Goal: Transaction & Acquisition: Purchase product/service

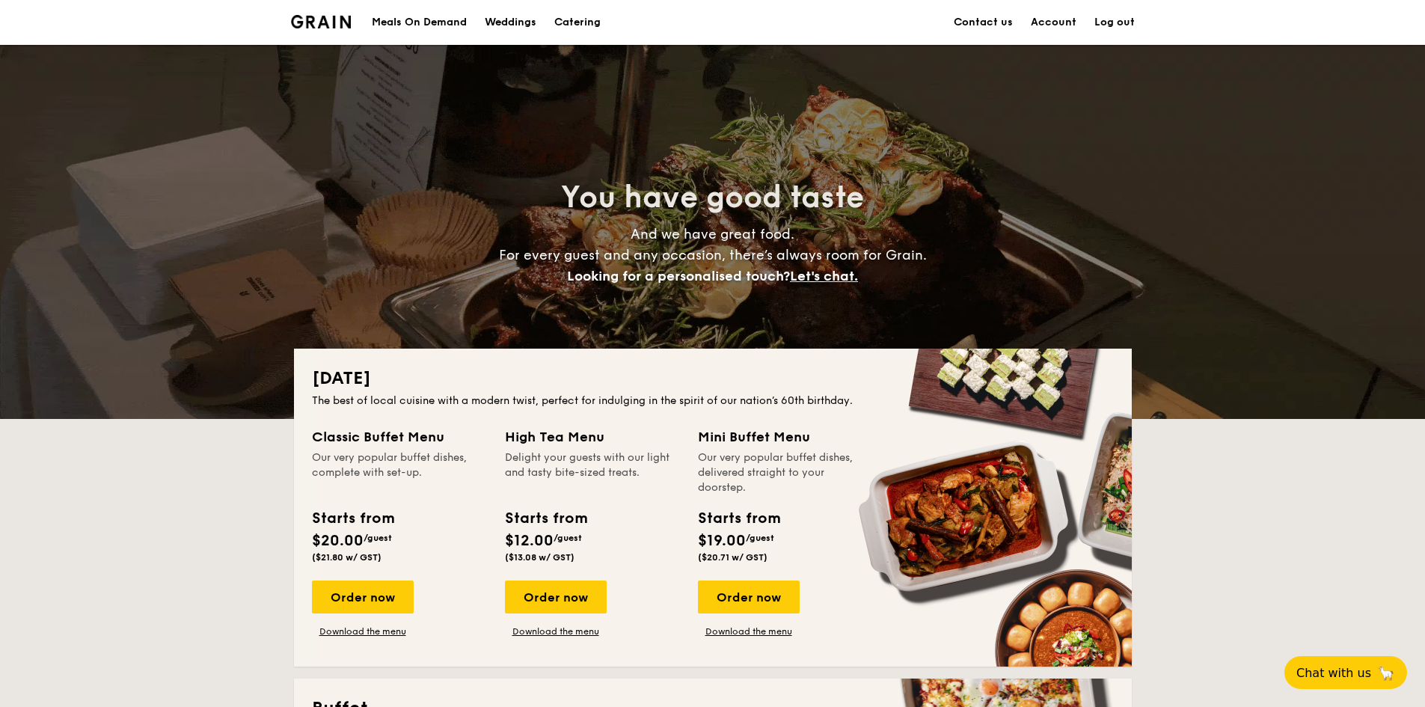
click at [1066, 22] on link "Account" at bounding box center [1054, 22] width 46 height 45
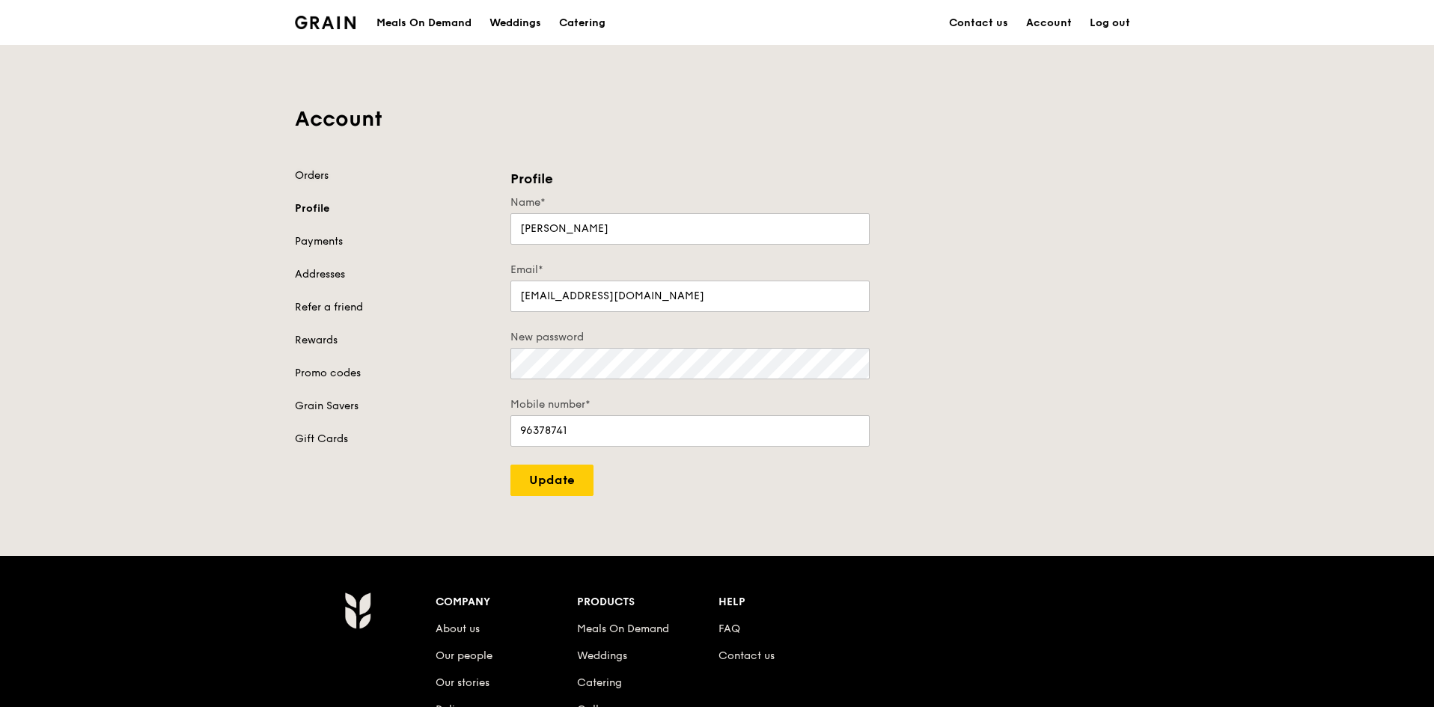
click at [302, 178] on link "Orders" at bounding box center [394, 175] width 198 height 15
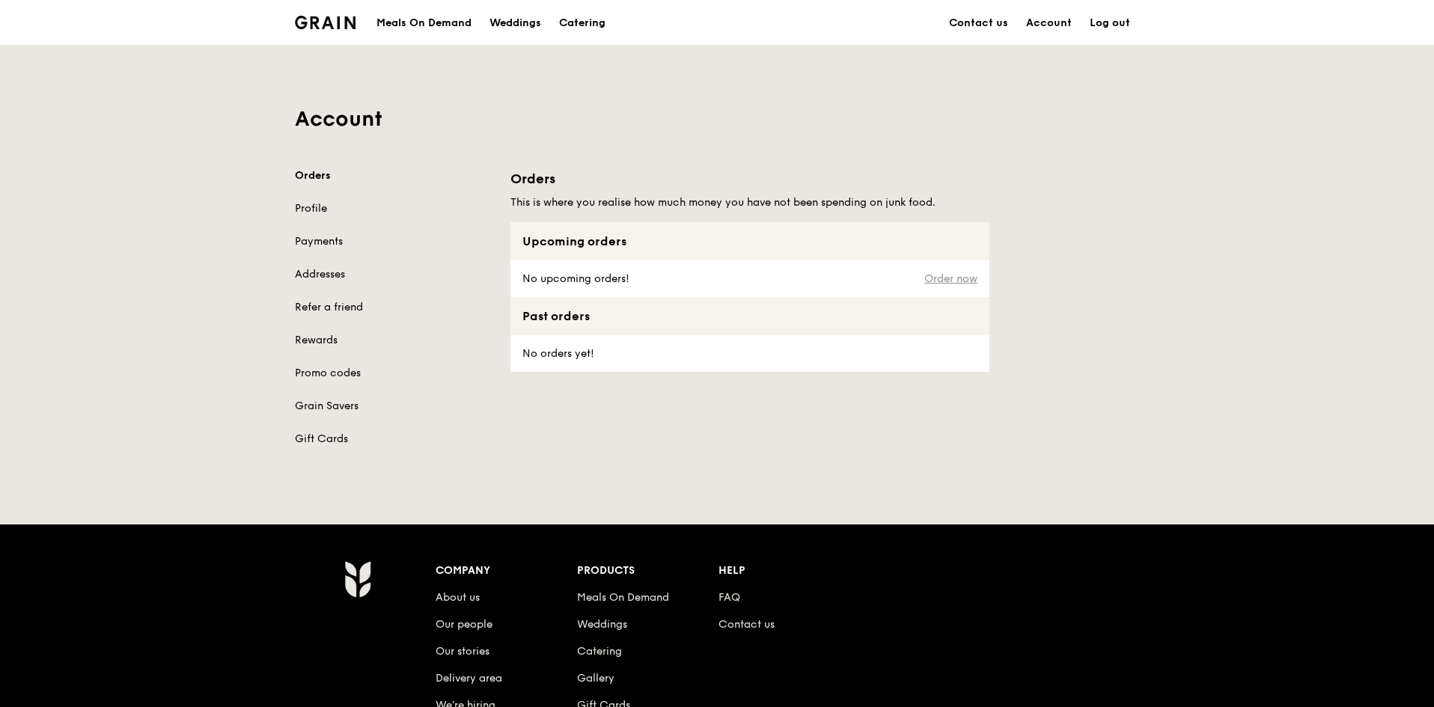
click at [954, 284] on link "Order now" at bounding box center [950, 279] width 53 height 12
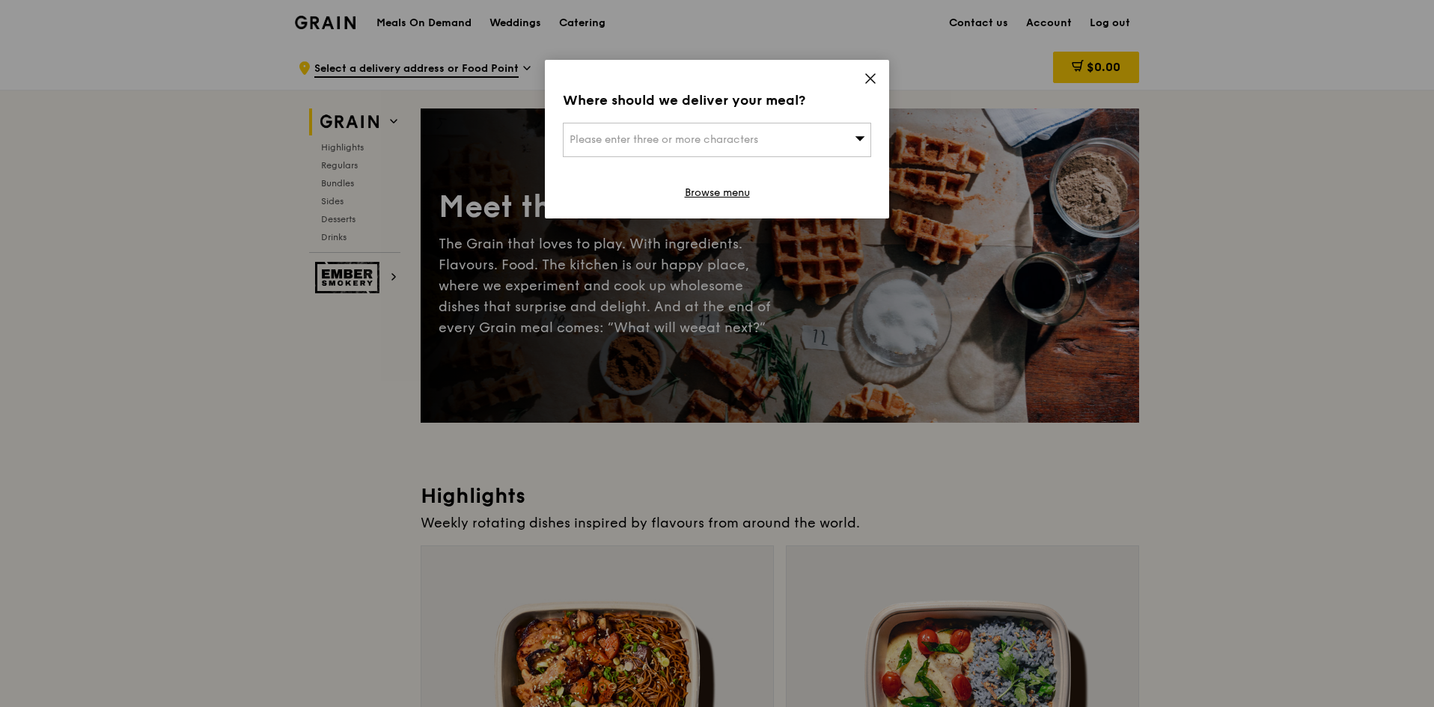
click at [867, 81] on icon at bounding box center [870, 78] width 9 height 9
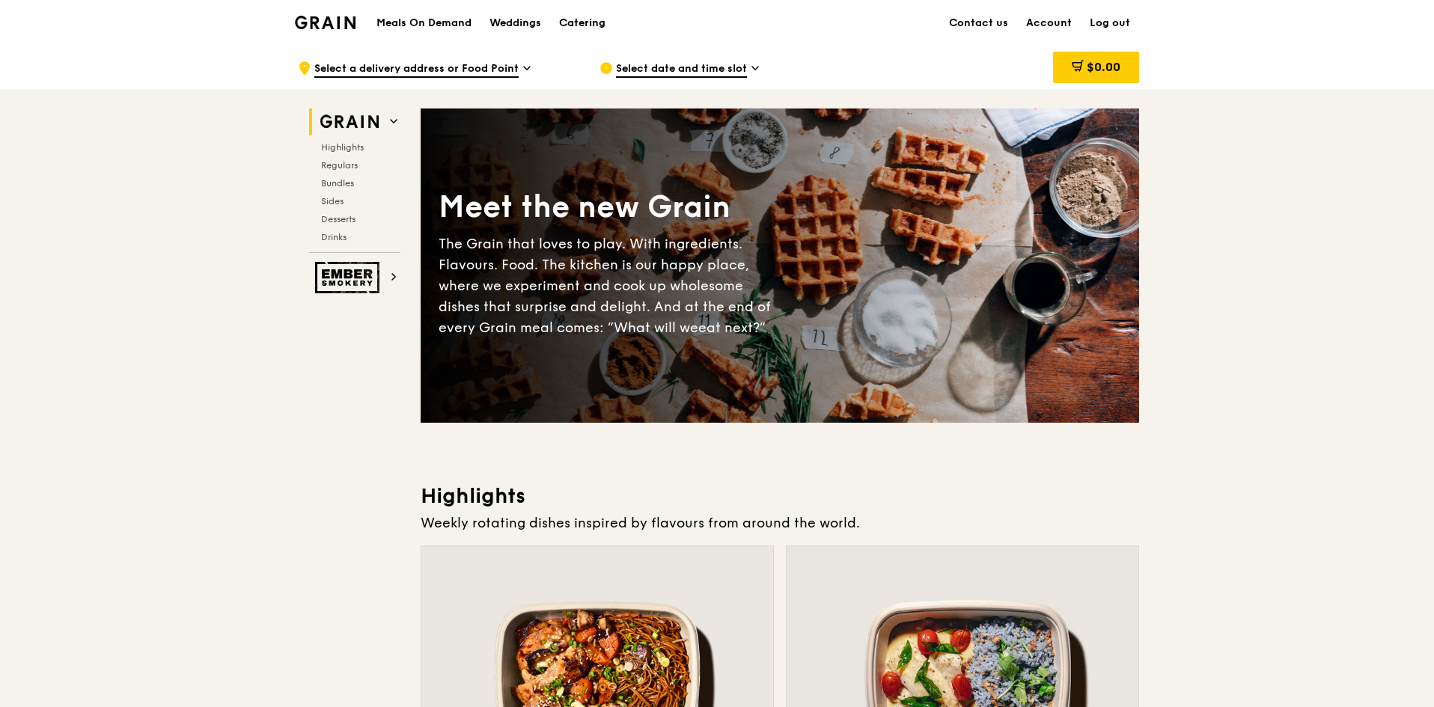
drag, startPoint x: 589, startPoint y: 25, endPoint x: 575, endPoint y: 22, distance: 13.7
click at [575, 22] on div "Catering" at bounding box center [582, 23] width 46 height 45
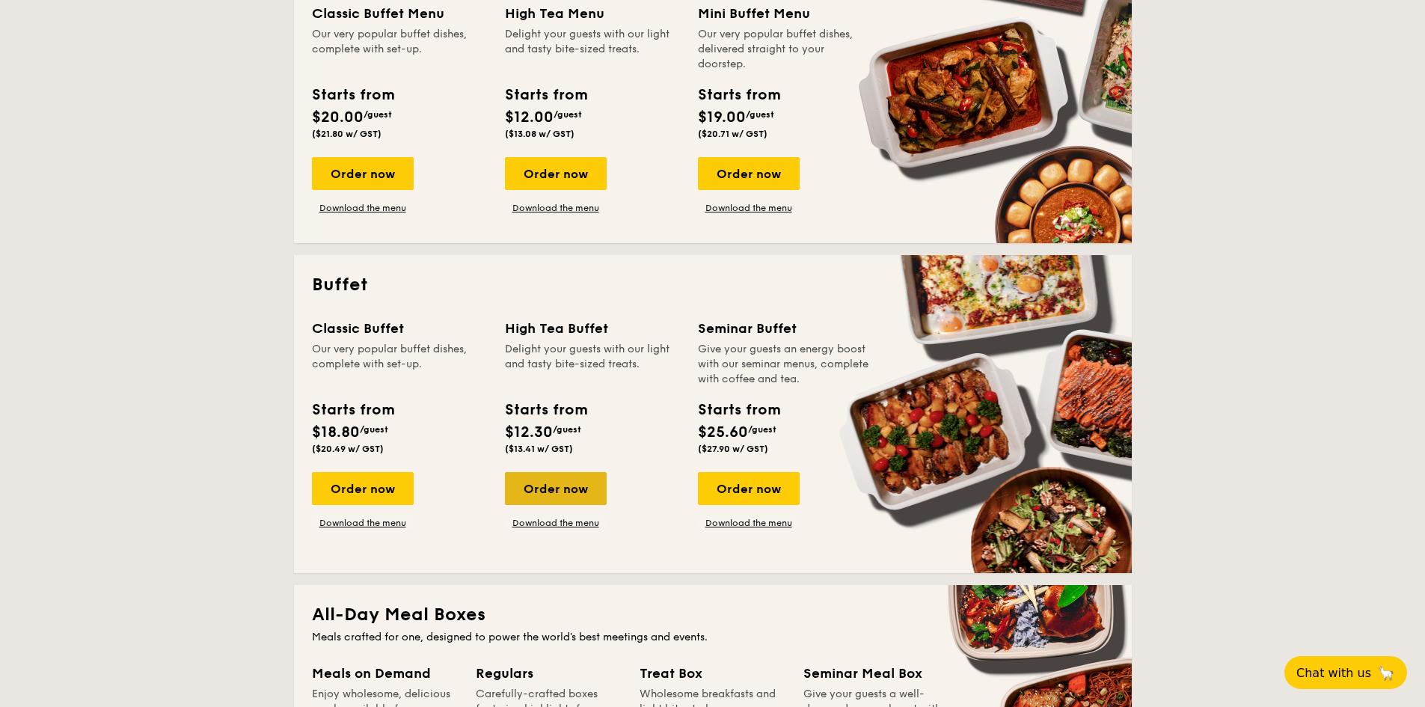
scroll to position [449, 0]
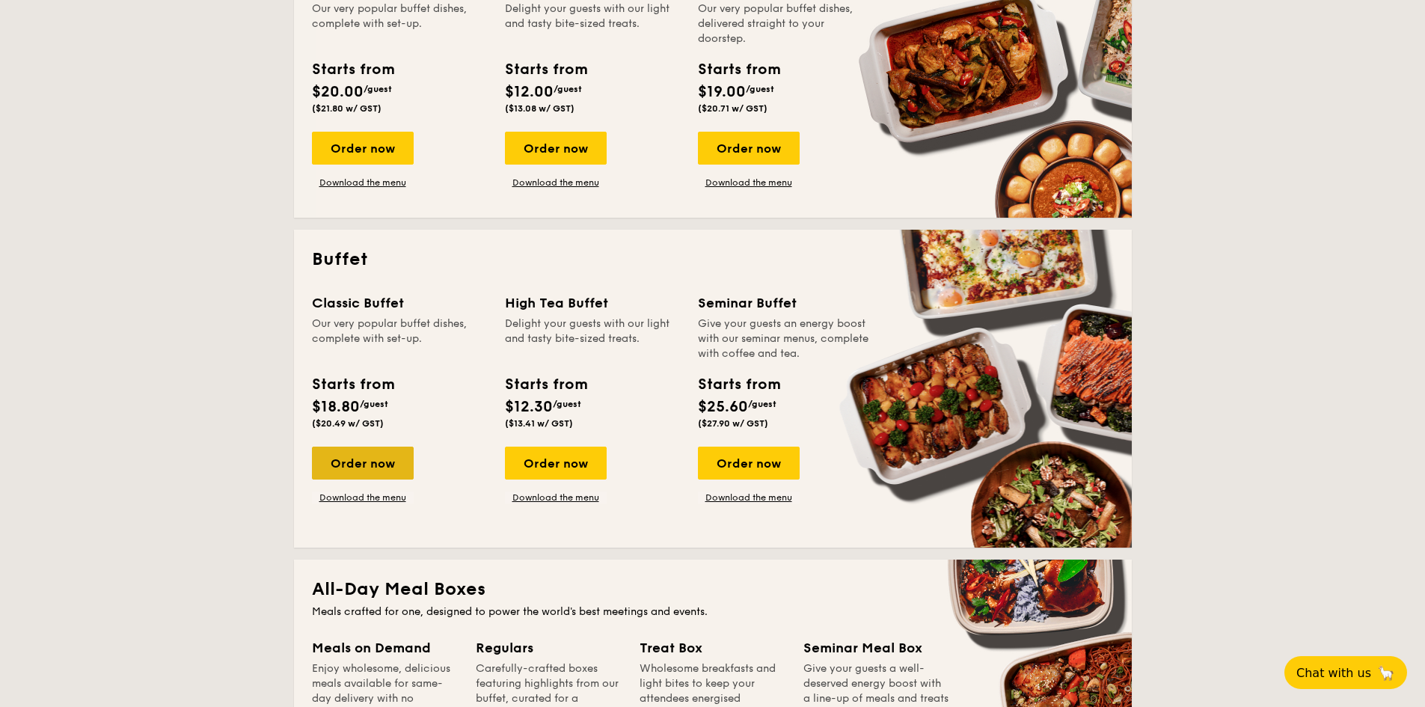
click at [359, 465] on div "Order now" at bounding box center [363, 463] width 102 height 33
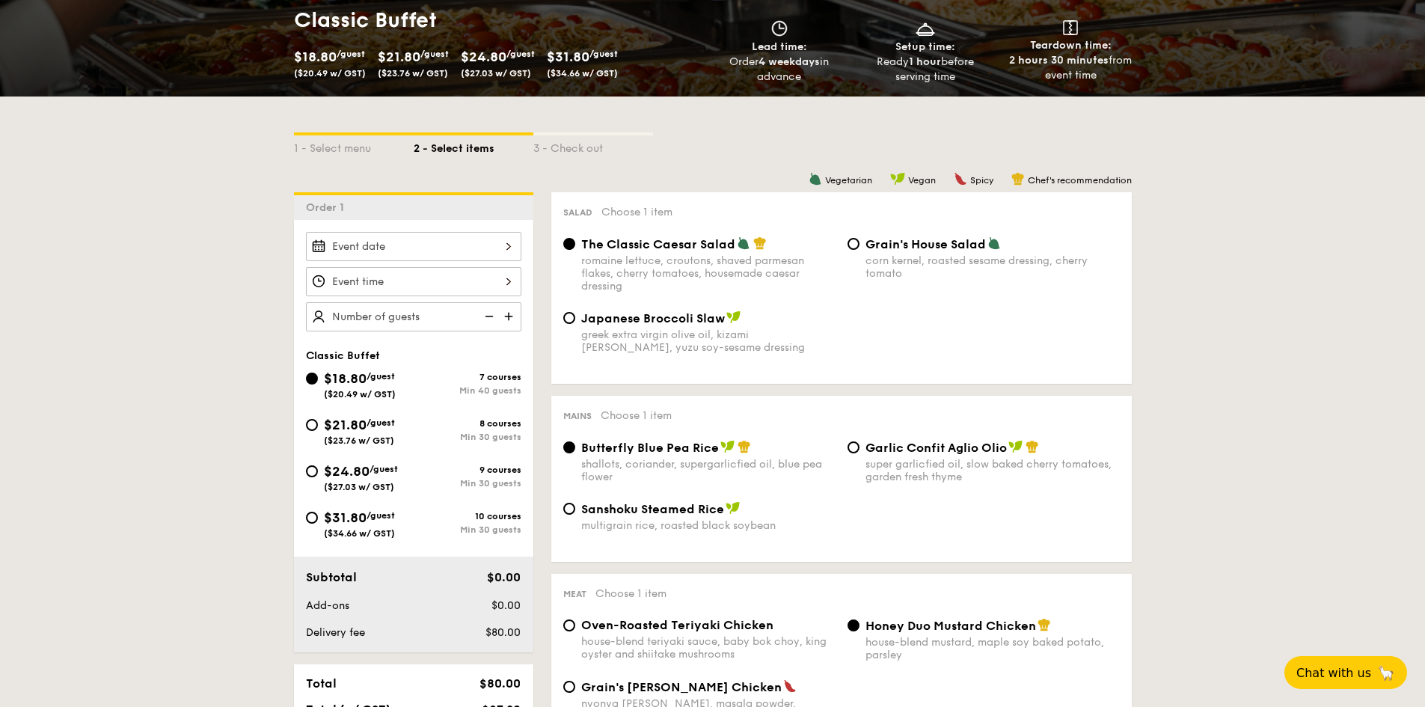
scroll to position [150, 0]
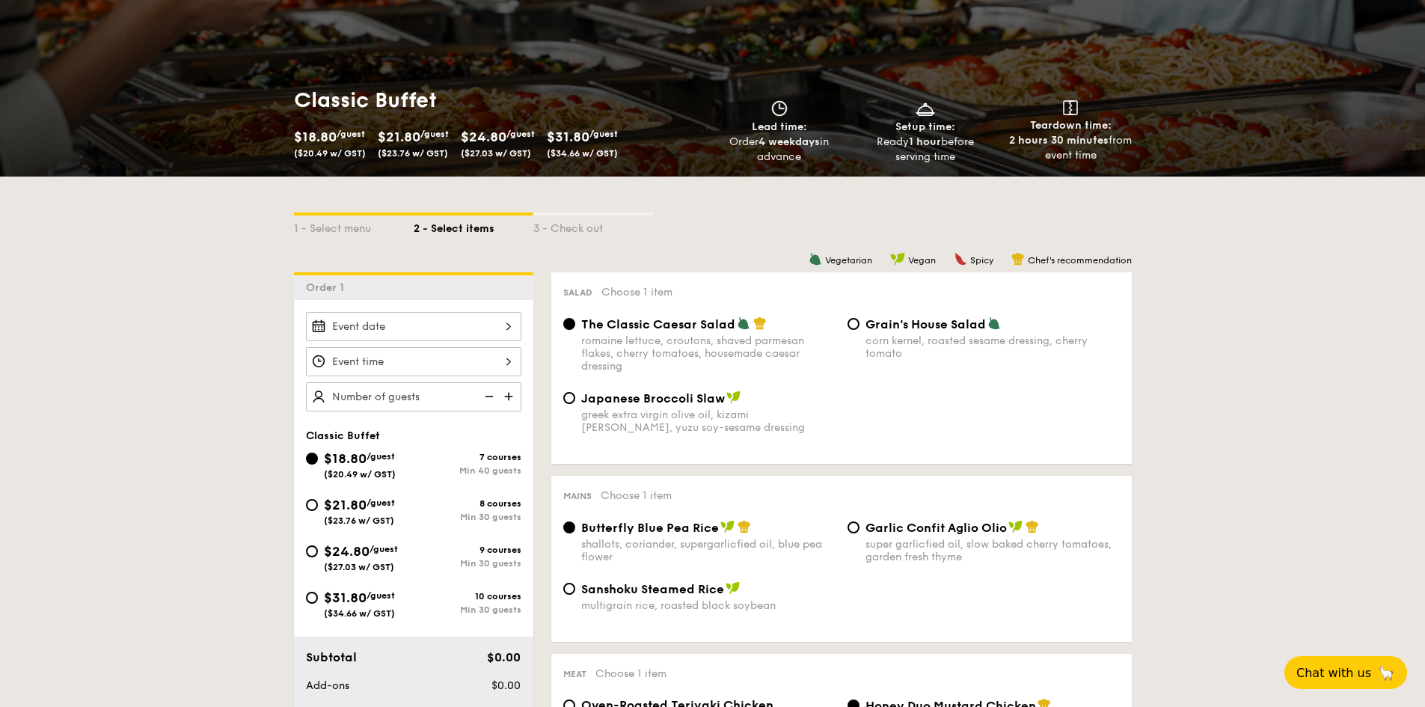
click at [344, 552] on span "$24.80" at bounding box center [347, 551] width 46 height 16
click at [318, 552] on input "$24.80 /guest ($27.03 w/ GST) 9 courses Min 30 guests" at bounding box center [312, 552] width 12 height 12
radio input "true"
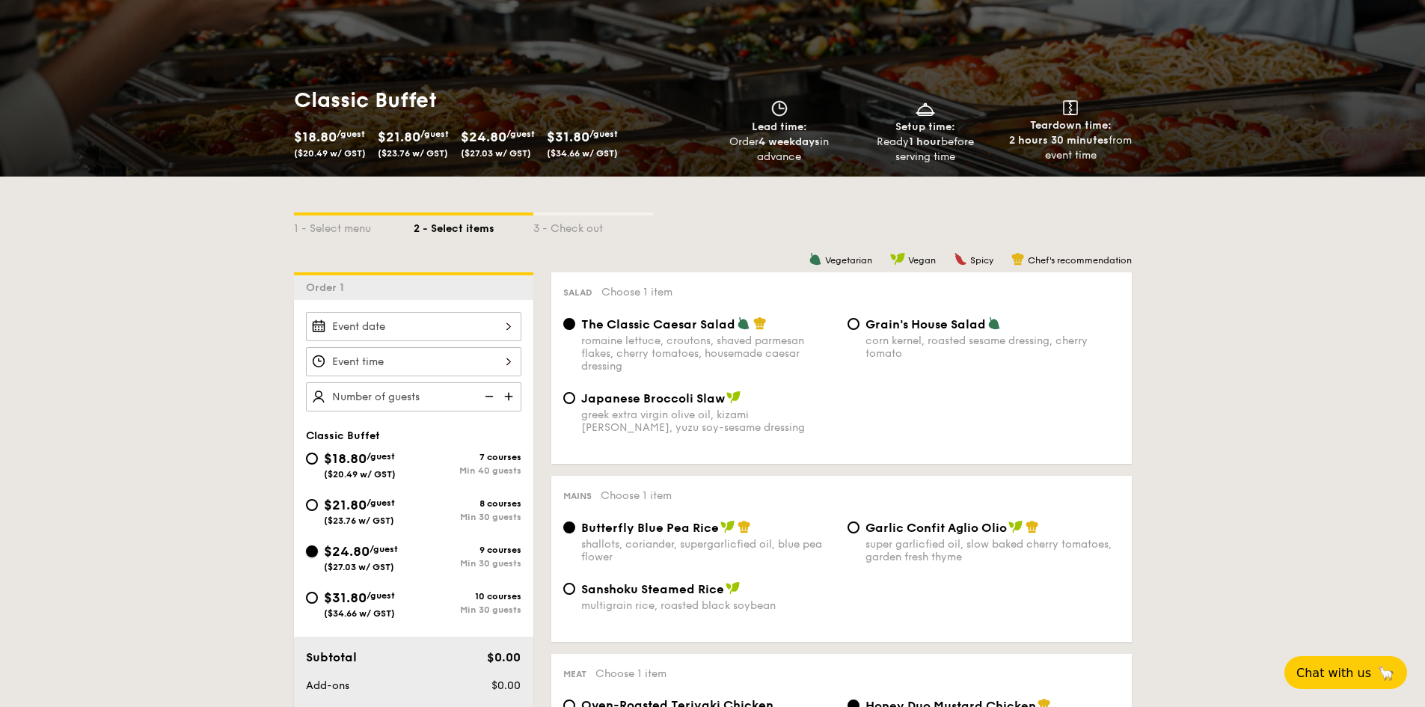
radio input "true"
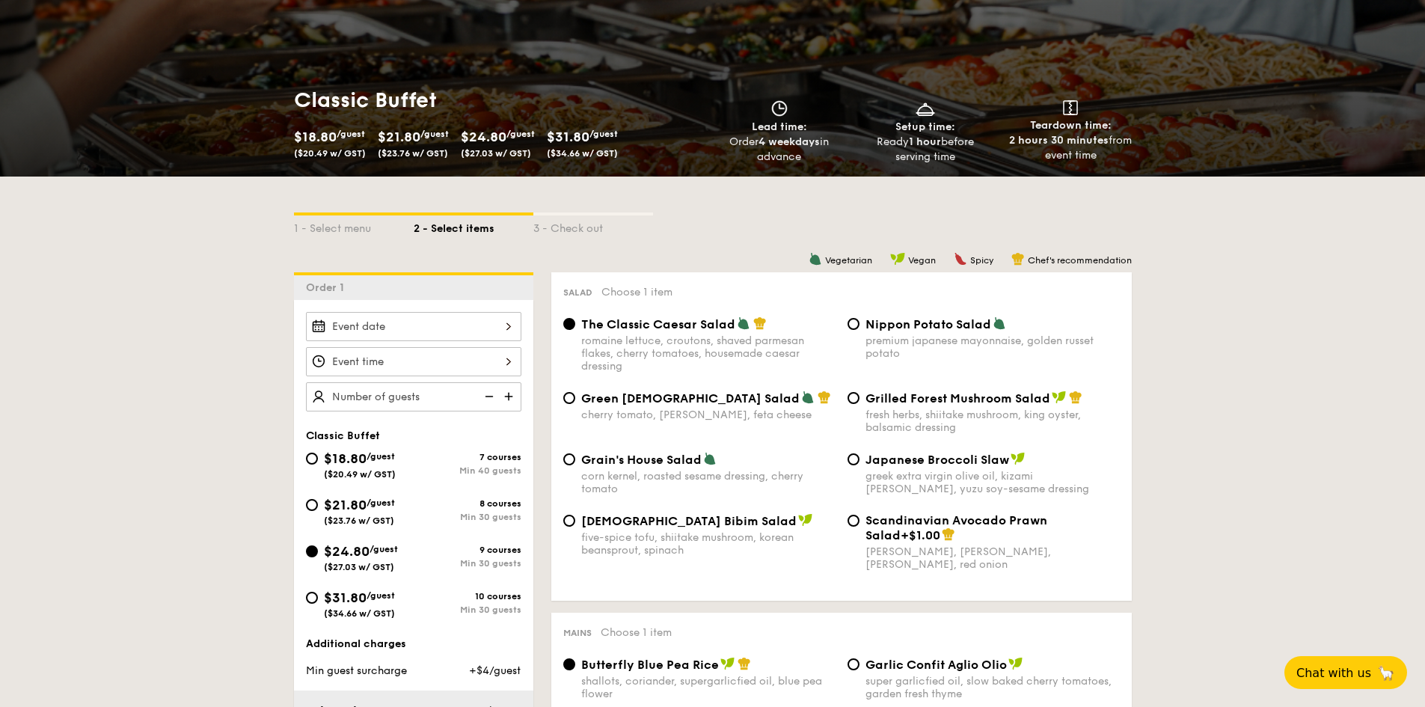
click at [501, 333] on input "Smoked Mesquite Whole Chicken brined in our in-house blend of herbs and spices,…" at bounding box center [414, 326] width 216 height 29
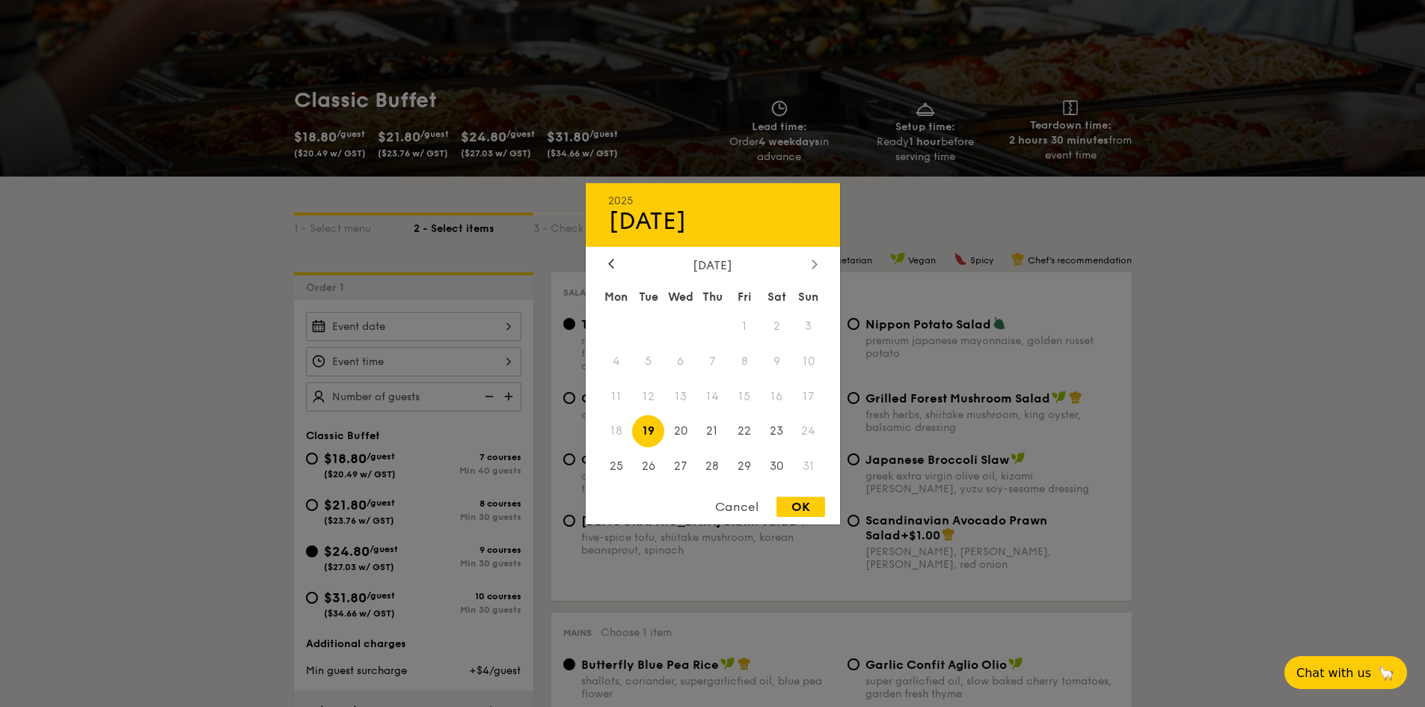
click at [816, 265] on icon at bounding box center [814, 264] width 4 height 9
click at [615, 322] on span "1" at bounding box center [617, 326] width 32 height 32
click at [812, 504] on div "OK" at bounding box center [801, 507] width 49 height 20
type input "[DATE]"
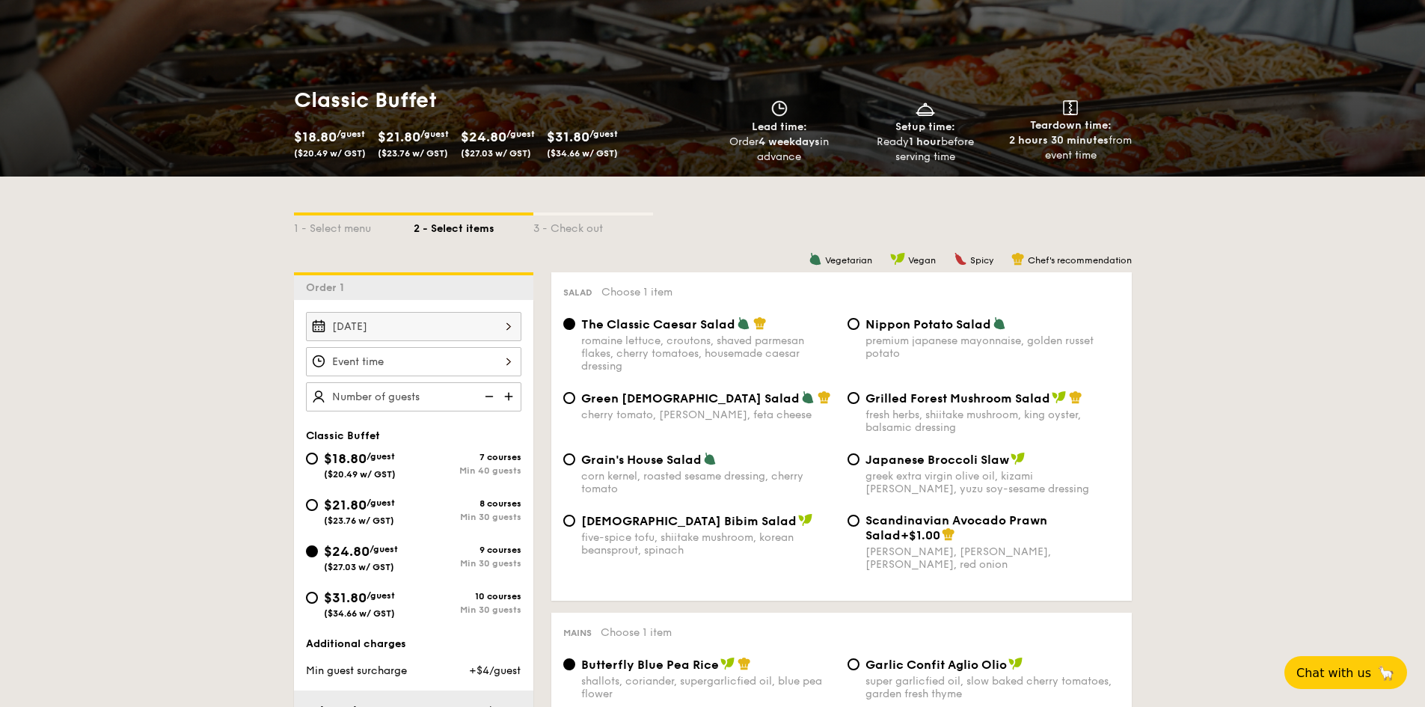
click at [512, 361] on input "Smoked Mesquite Whole Chicken brined in our in-house blend of herbs and spices,…" at bounding box center [414, 361] width 216 height 29
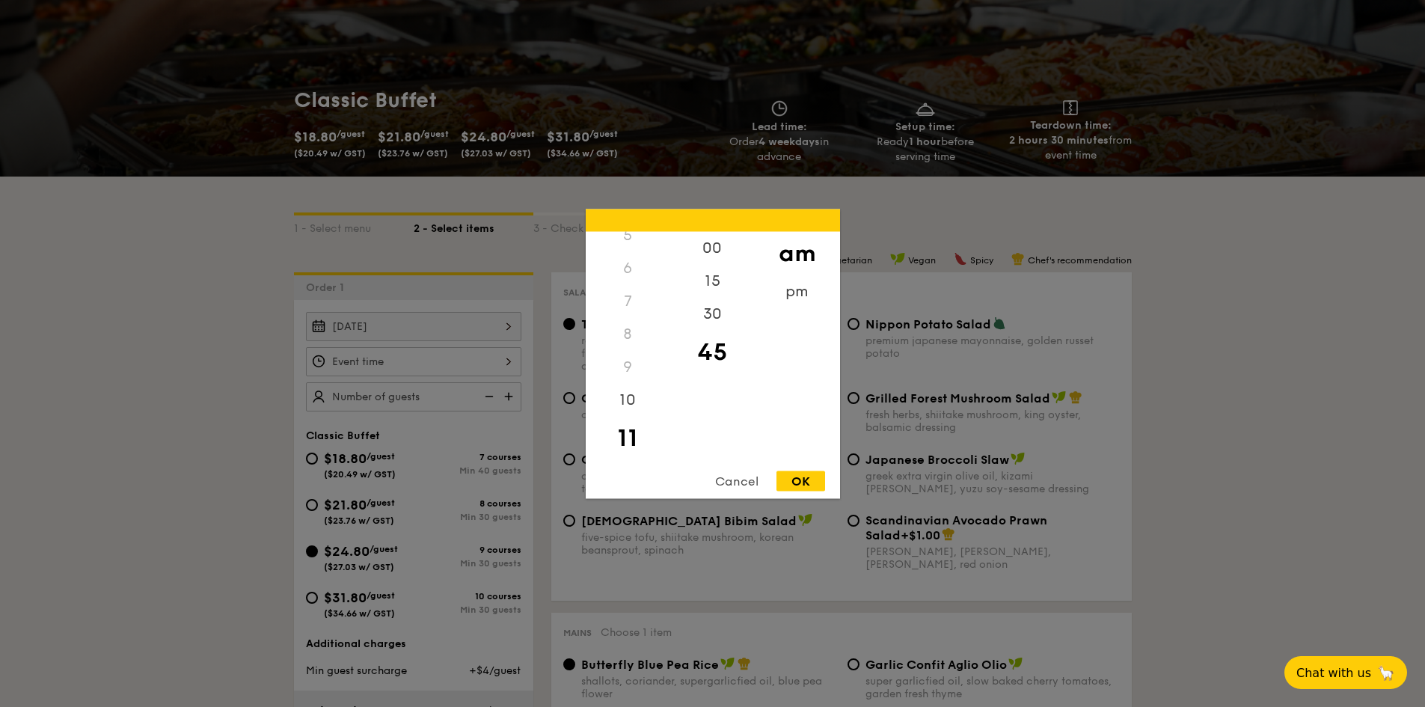
click at [802, 480] on div "OK" at bounding box center [801, 481] width 49 height 20
type input "11:45AM"
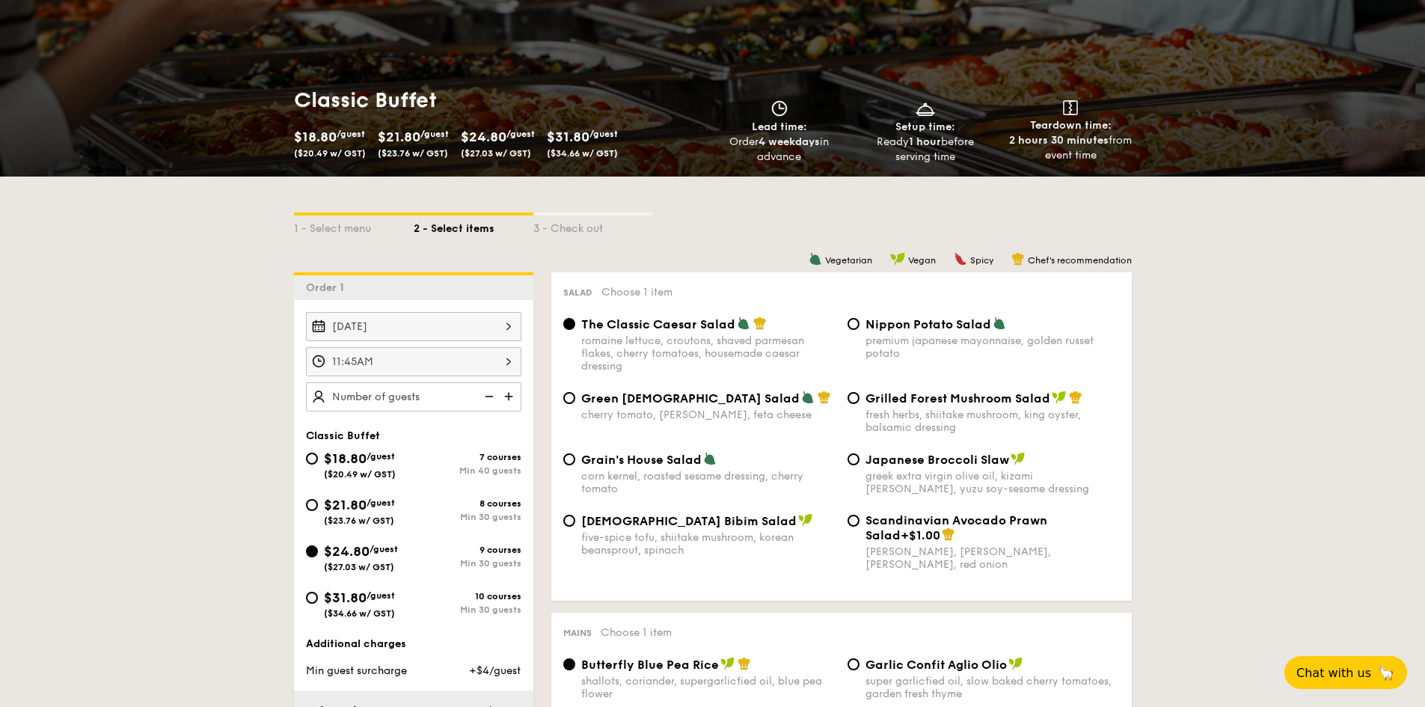
click at [425, 394] on input "text" at bounding box center [414, 396] width 216 height 29
type input "55 guests"
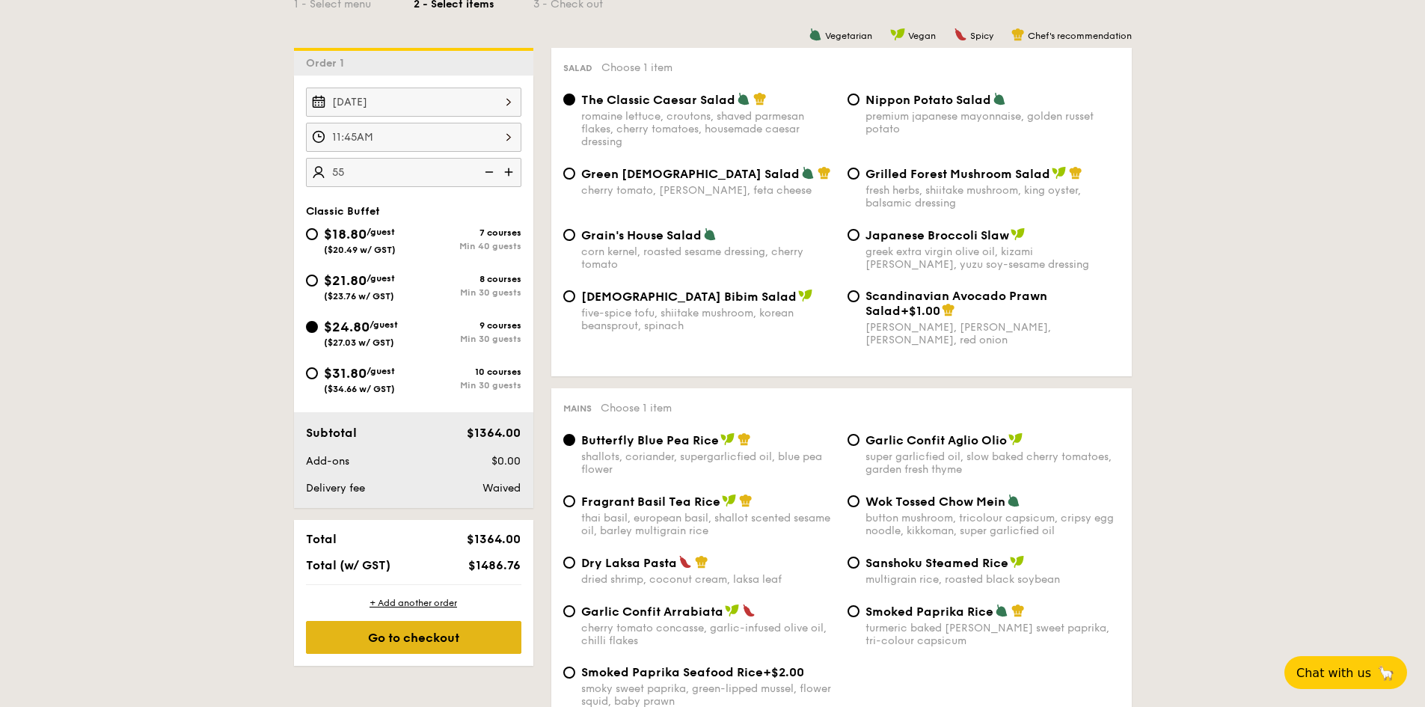
click at [416, 644] on div "Go to checkout" at bounding box center [414, 637] width 216 height 33
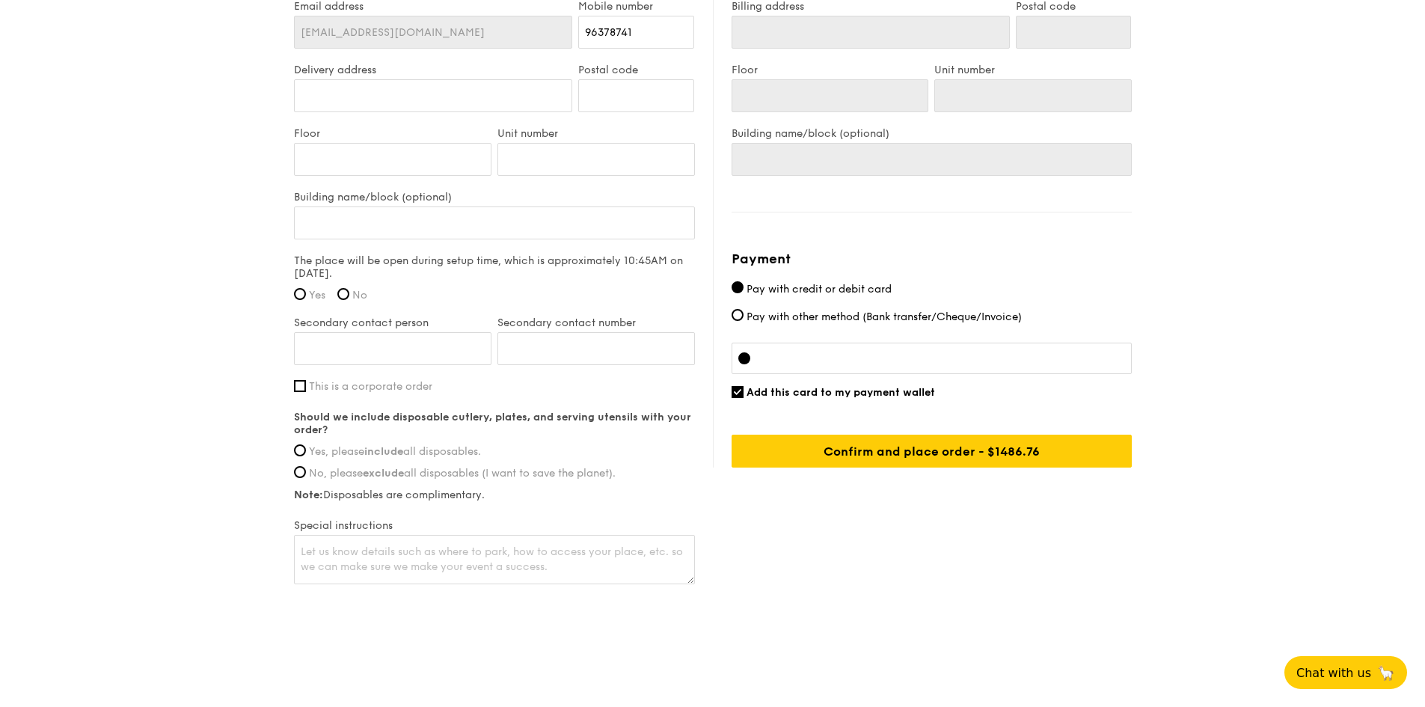
scroll to position [449, 0]
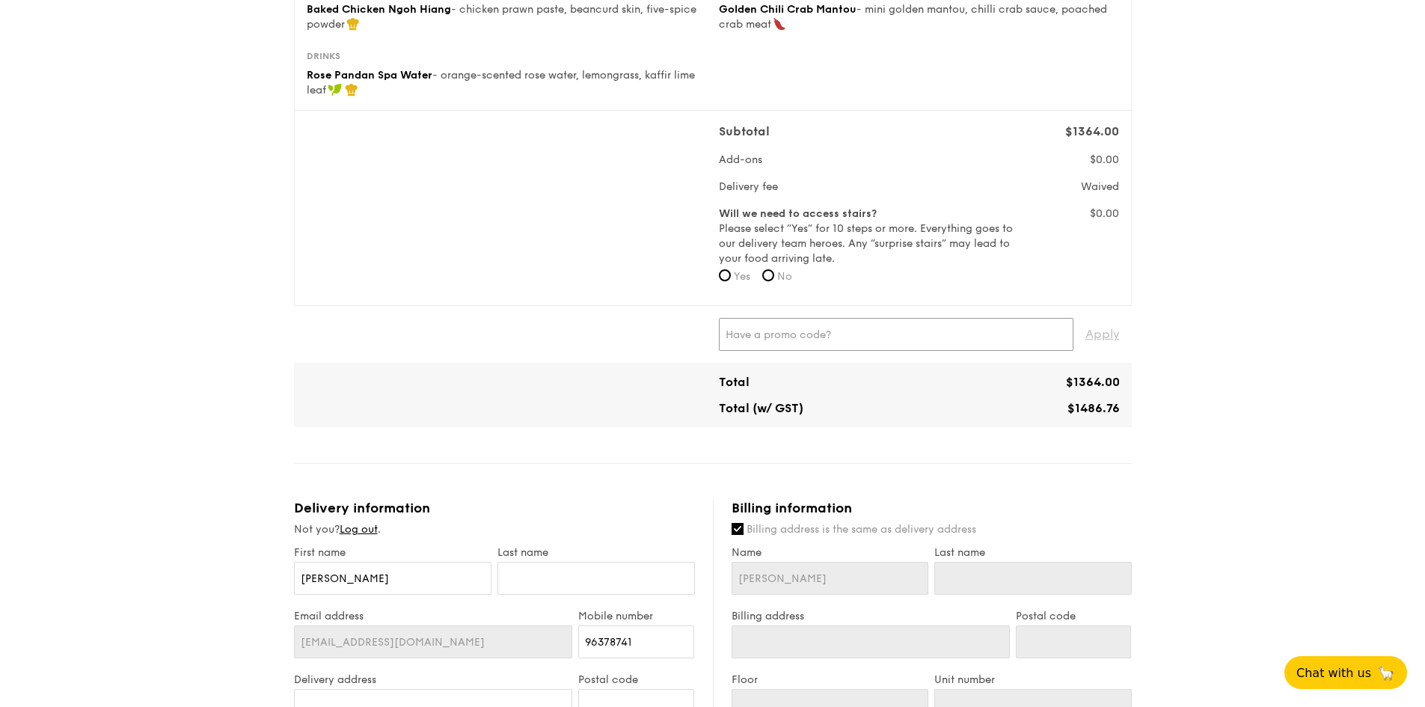
click at [865, 328] on input "text" at bounding box center [896, 334] width 355 height 33
type input "RF49570"
click at [1107, 335] on span "Apply" at bounding box center [1103, 334] width 34 height 33
click at [732, 335] on div "RF49570 ✕" at bounding box center [889, 334] width 341 height 33
